Goal: Entertainment & Leisure: Consume media (video, audio)

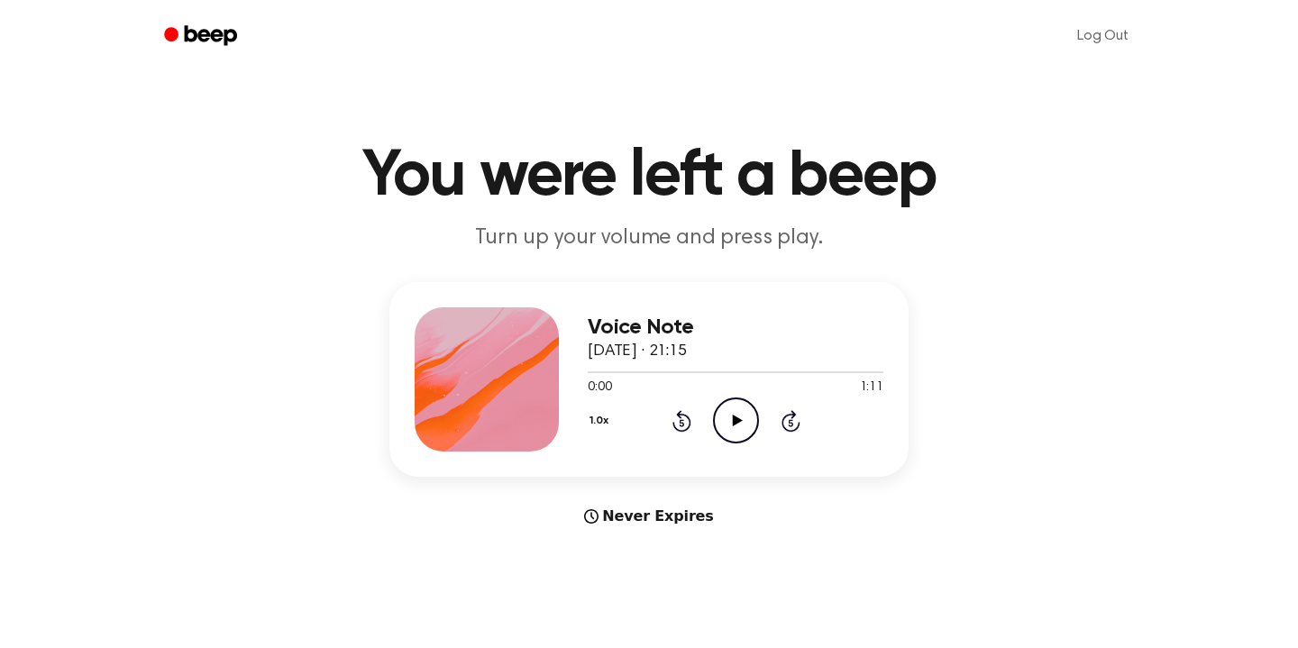
click at [739, 417] on icon "Play Audio" at bounding box center [736, 421] width 46 height 46
click at [719, 416] on icon "Play Audio" at bounding box center [736, 421] width 46 height 46
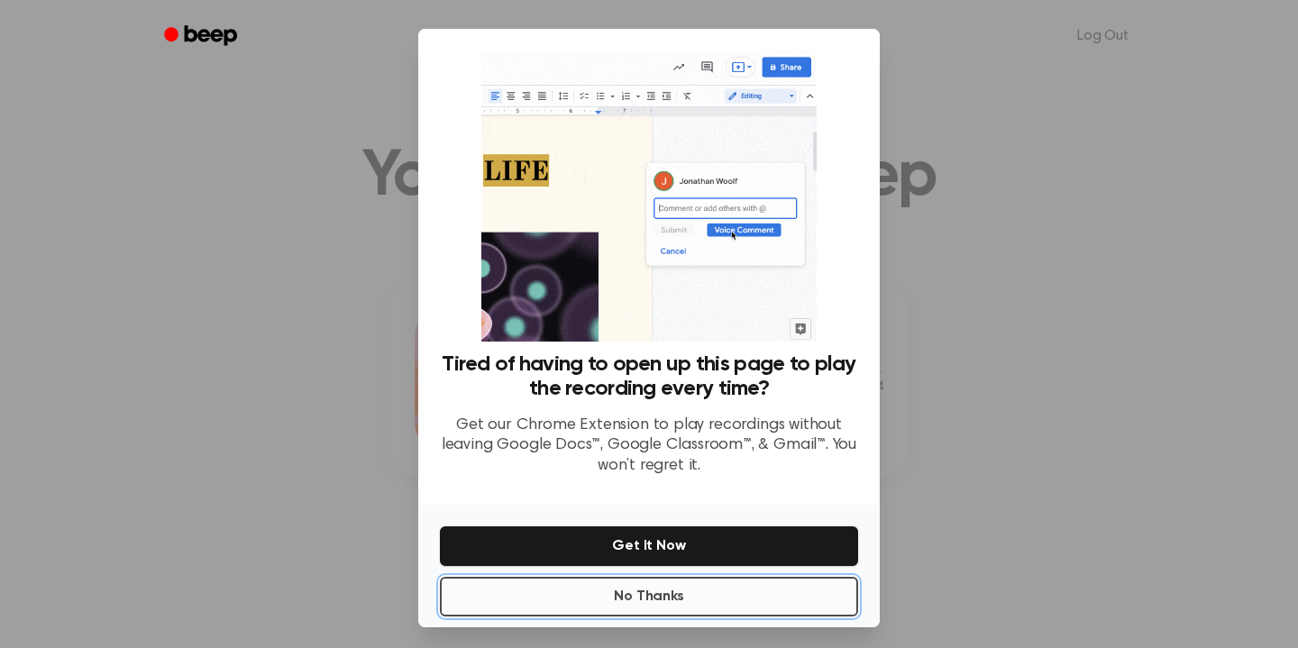
click at [659, 597] on button "No Thanks" at bounding box center [649, 597] width 418 height 40
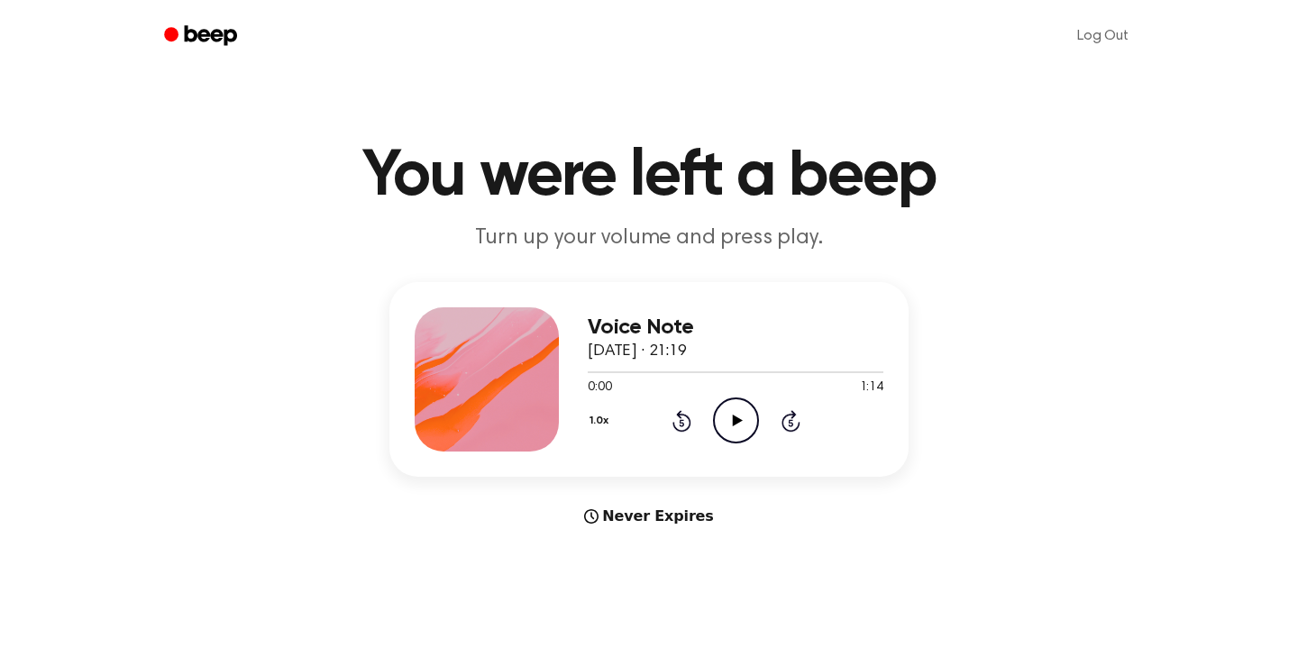
click at [734, 421] on icon at bounding box center [737, 421] width 10 height 12
click at [734, 421] on icon at bounding box center [736, 421] width 8 height 12
click at [737, 416] on icon "Play Audio" at bounding box center [736, 421] width 46 height 46
